Goal: Check status: Check status

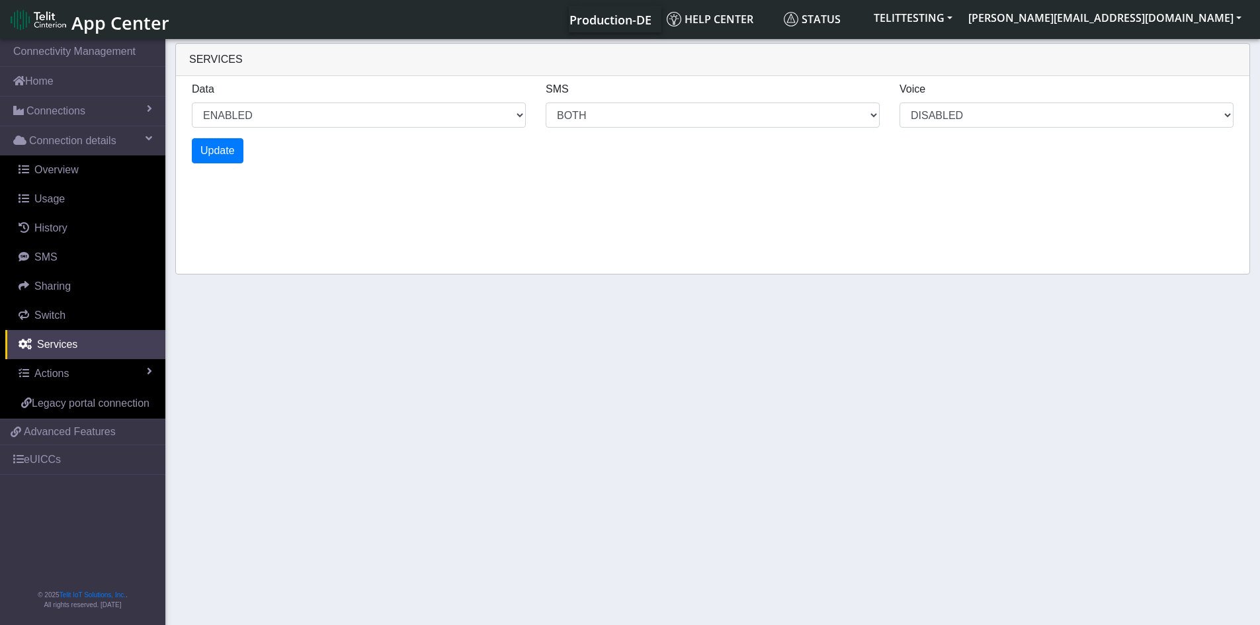
select select "2: 6"
click at [48, 230] on span "History" at bounding box center [50, 227] width 33 height 11
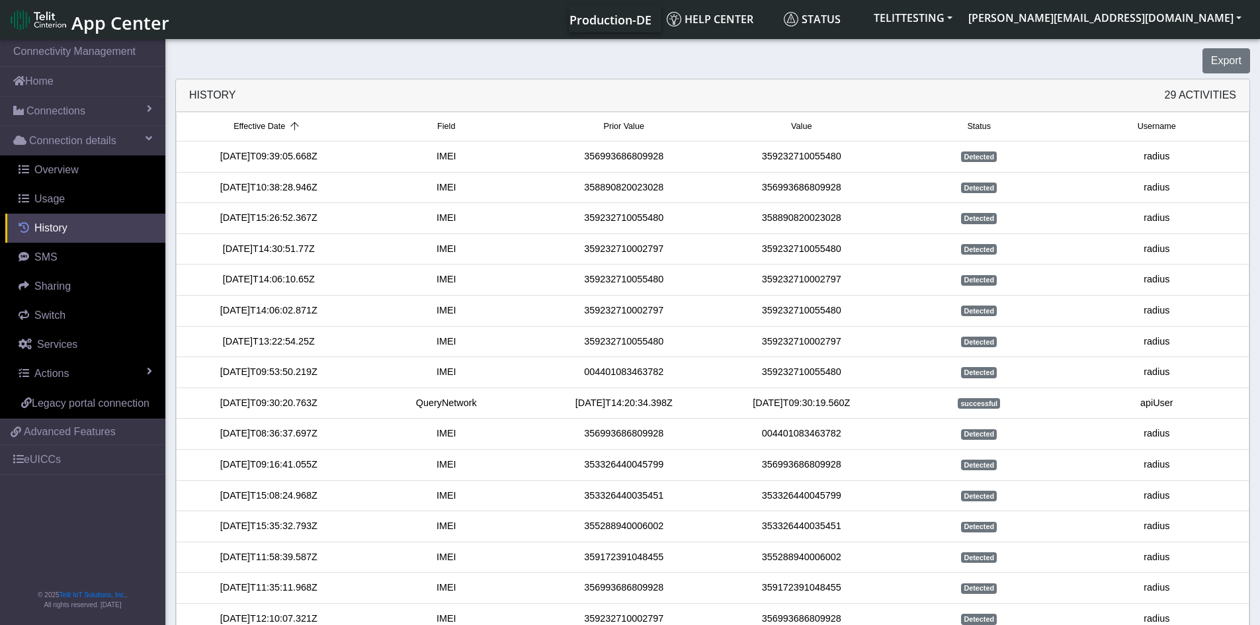
click at [46, 227] on span "History" at bounding box center [50, 227] width 33 height 11
click at [51, 198] on span "Usage" at bounding box center [49, 198] width 30 height 11
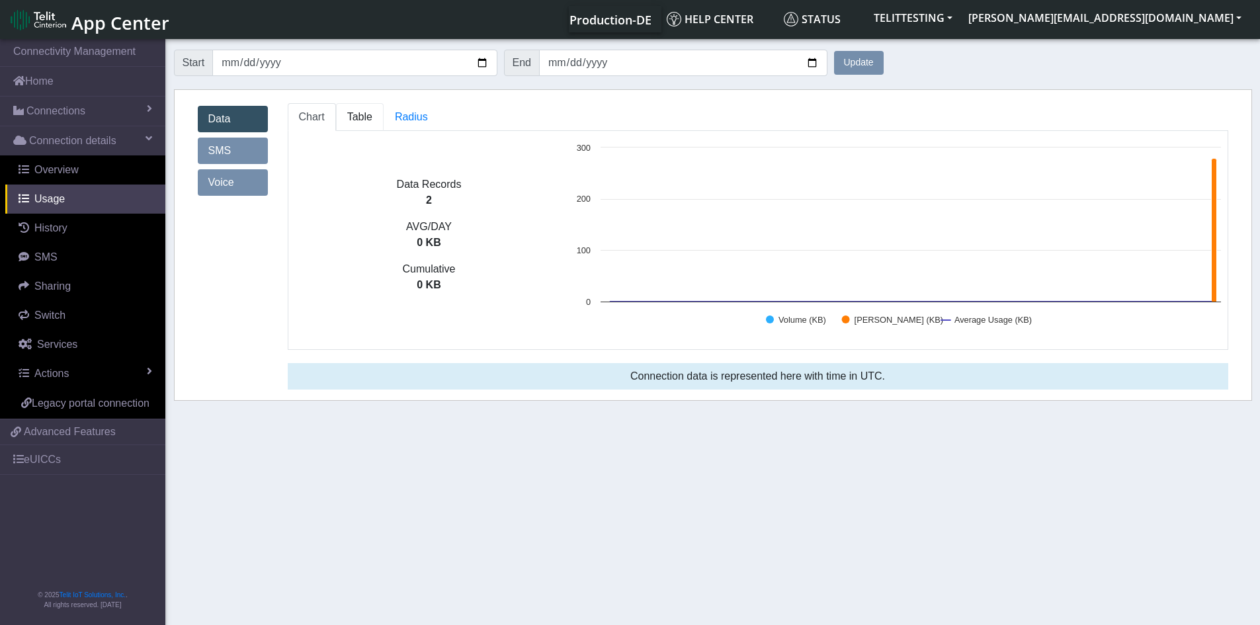
click at [356, 120] on span "Table" at bounding box center [359, 116] width 25 height 11
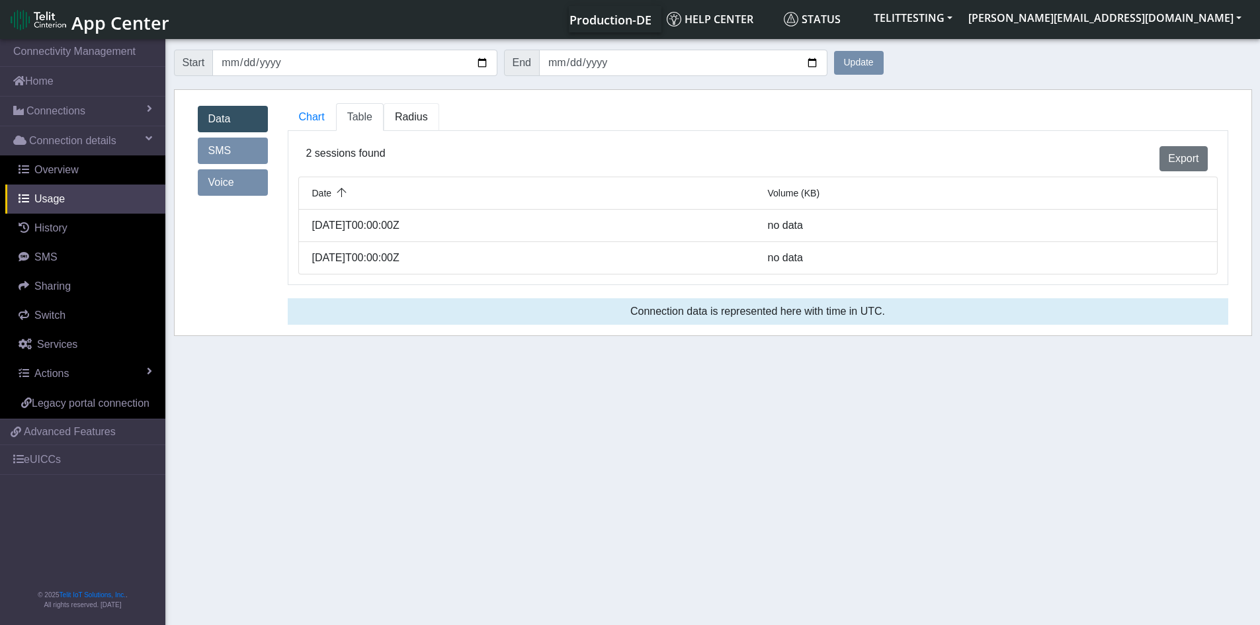
click at [421, 116] on span "Radius" at bounding box center [411, 116] width 33 height 11
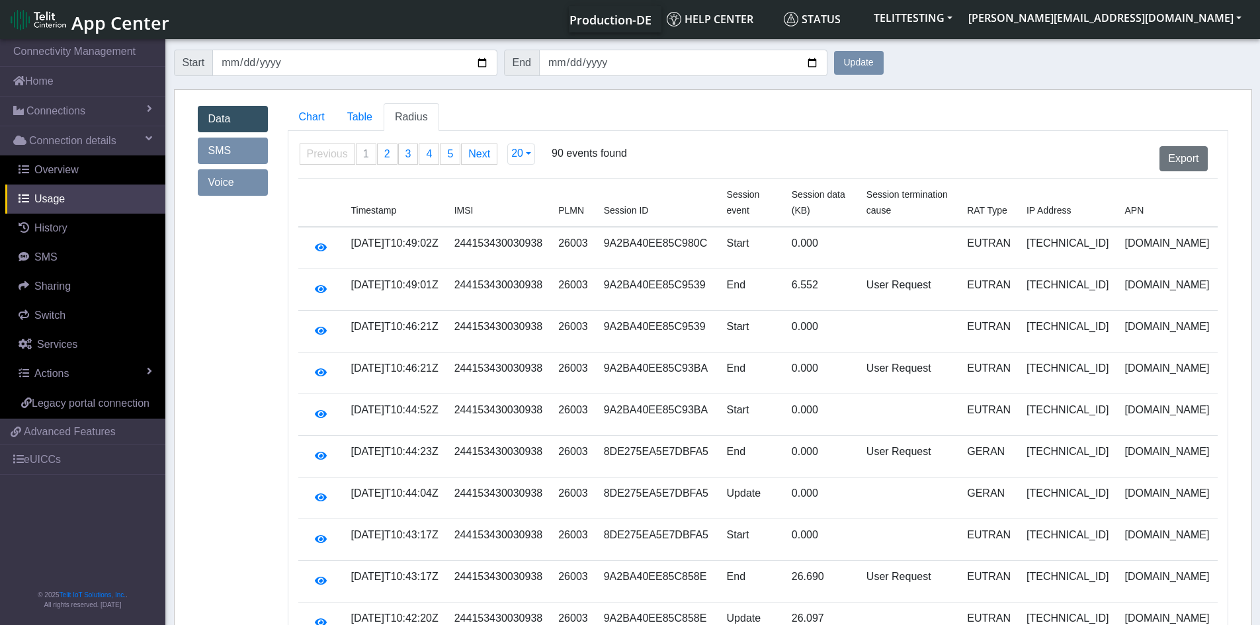
click at [858, 61] on button "Update" at bounding box center [859, 63] width 50 height 24
click at [1092, 243] on td "[TECHNICAL_ID]" at bounding box center [1067, 248] width 98 height 42
click at [867, 63] on button "Update" at bounding box center [859, 63] width 50 height 24
click at [849, 61] on button "Update" at bounding box center [859, 63] width 50 height 24
click at [856, 63] on button "Update" at bounding box center [859, 63] width 50 height 24
